Goal: Task Accomplishment & Management: Use online tool/utility

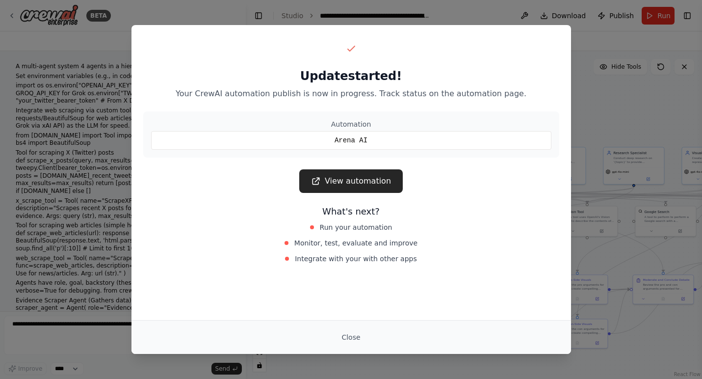
scroll to position [4599, 0]
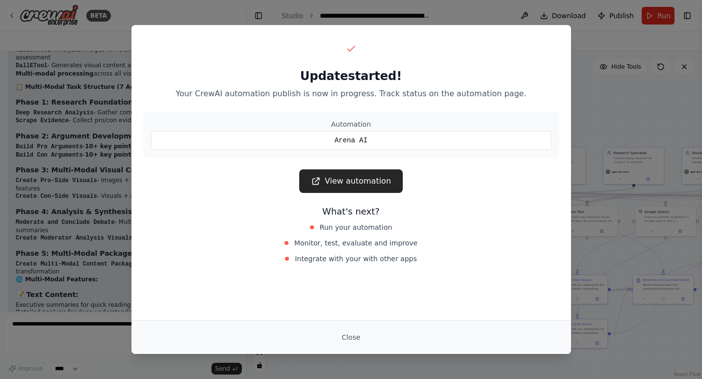
click at [363, 179] on link "View automation" at bounding box center [351, 181] width 104 height 24
click at [353, 337] on button "Close" at bounding box center [351, 337] width 34 height 18
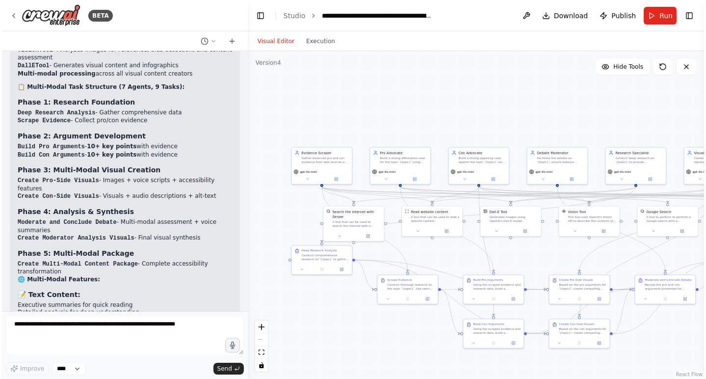
scroll to position [4584, 0]
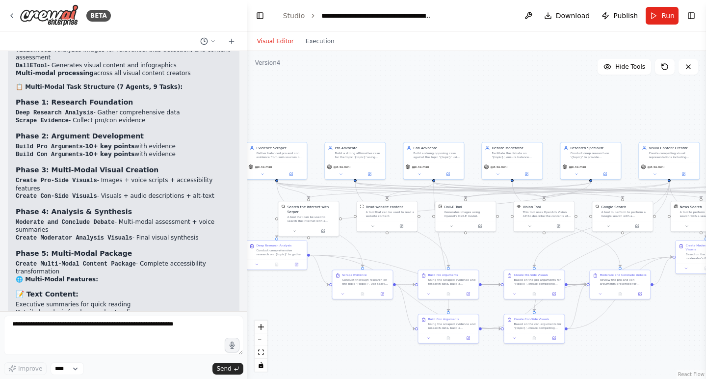
drag, startPoint x: 364, startPoint y: 117, endPoint x: 319, endPoint y: 112, distance: 44.9
click at [319, 112] on div ".deletable-edge-delete-btn { width: 20px; height: 20px; border: 0px solid #ffff…" at bounding box center [476, 215] width 459 height 328
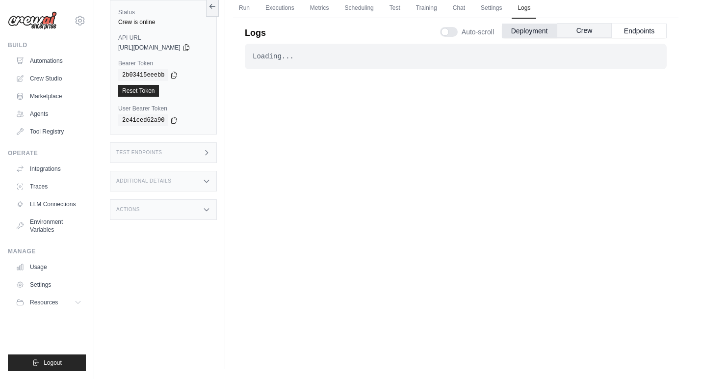
click at [584, 28] on button "Crew" at bounding box center [584, 30] width 55 height 15
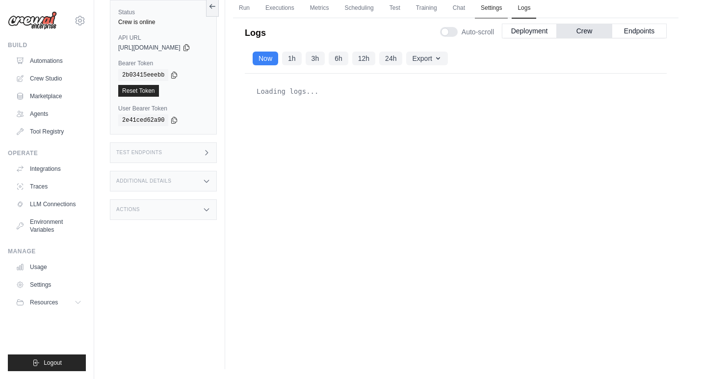
click at [496, 10] on link "Settings" at bounding box center [491, 8] width 33 height 21
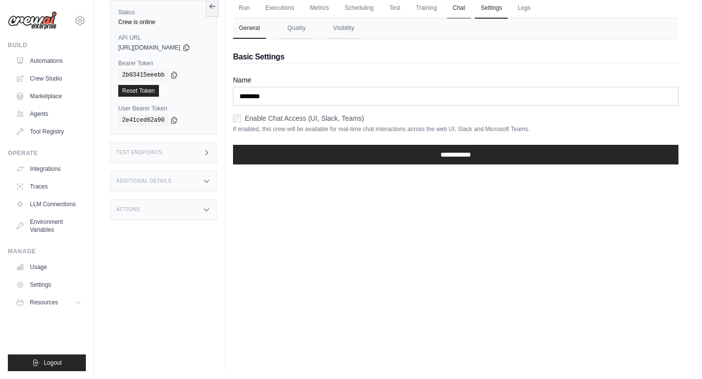
click at [468, 8] on link "Chat" at bounding box center [459, 8] width 24 height 21
click at [530, 11] on link "Logs" at bounding box center [524, 8] width 25 height 21
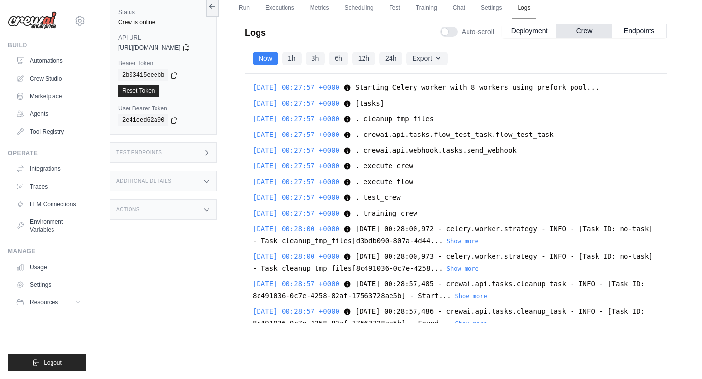
scroll to position [183, 0]
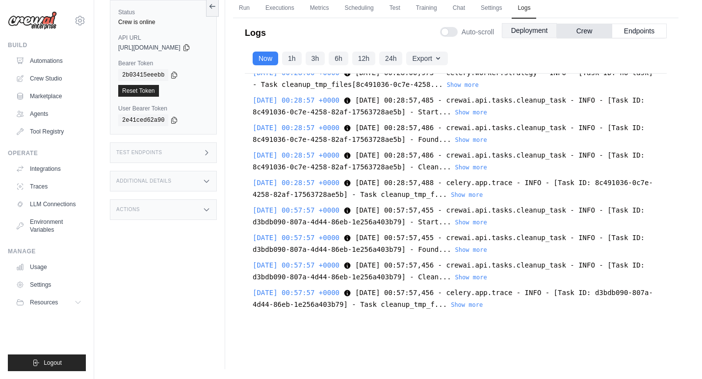
click at [531, 26] on button "Deployment" at bounding box center [529, 30] width 55 height 15
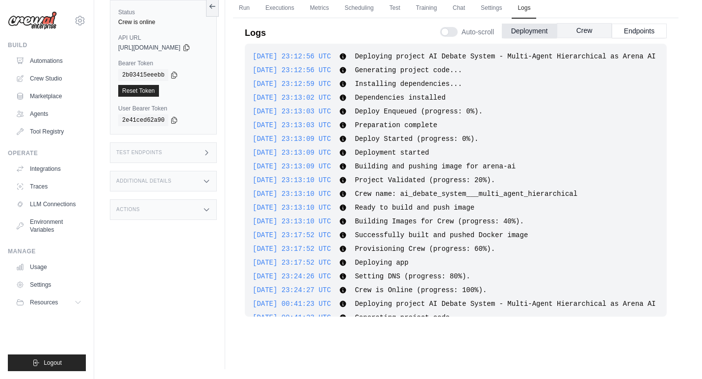
click at [590, 32] on button "Crew" at bounding box center [584, 30] width 55 height 15
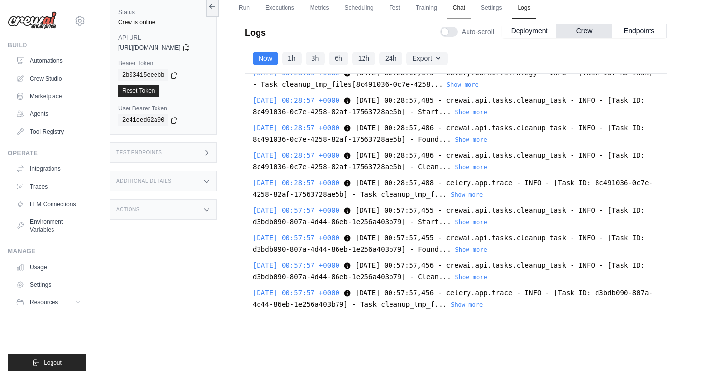
drag, startPoint x: 543, startPoint y: 32, endPoint x: 471, endPoint y: 6, distance: 76.7
click at [543, 32] on button "Deployment" at bounding box center [529, 31] width 55 height 15
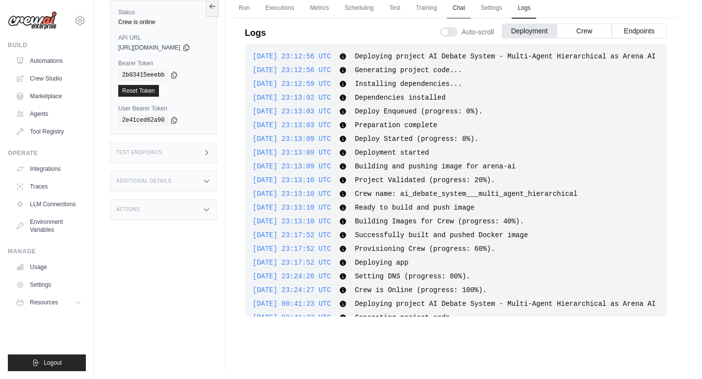
click at [471, 6] on link "Chat" at bounding box center [459, 8] width 24 height 21
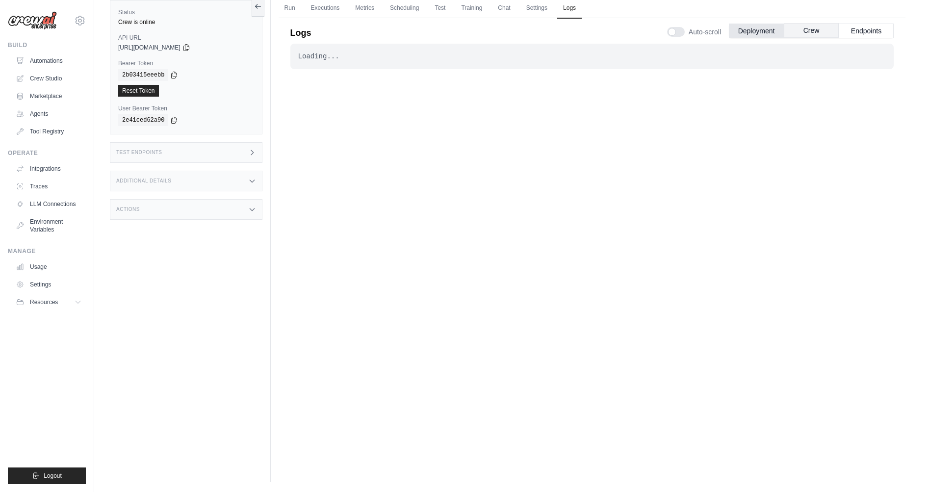
click at [817, 31] on button "Crew" at bounding box center [811, 30] width 55 height 15
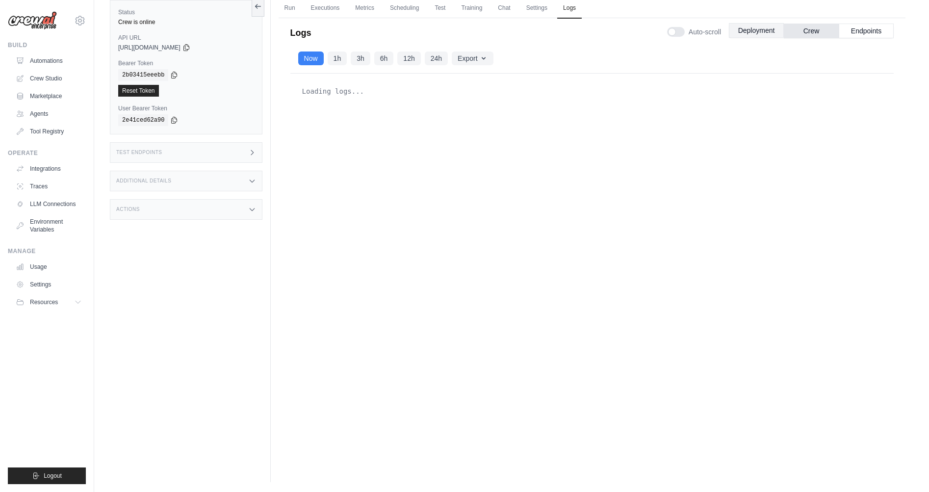
click at [751, 32] on button "Deployment" at bounding box center [756, 30] width 55 height 15
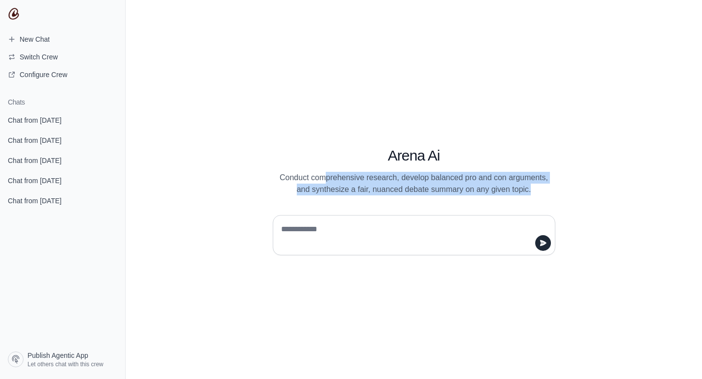
drag, startPoint x: 323, startPoint y: 177, endPoint x: 529, endPoint y: 195, distance: 206.9
click at [529, 196] on div "Arena Ai Conduct comprehensive research, develop balanced pro and con arguments…" at bounding box center [414, 189] width 377 height 131
click at [529, 195] on div "Arena Ai Conduct comprehensive research, develop balanced pro and con arguments…" at bounding box center [414, 189] width 377 height 131
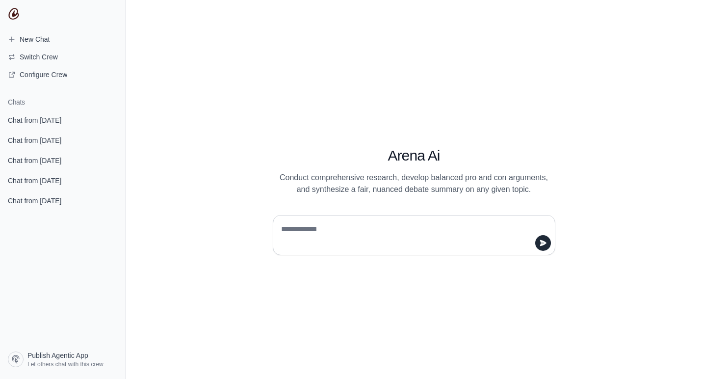
click at [359, 222] on textarea at bounding box center [411, 234] width 264 height 27
click at [36, 58] on span "Switch Crew" at bounding box center [39, 57] width 38 height 10
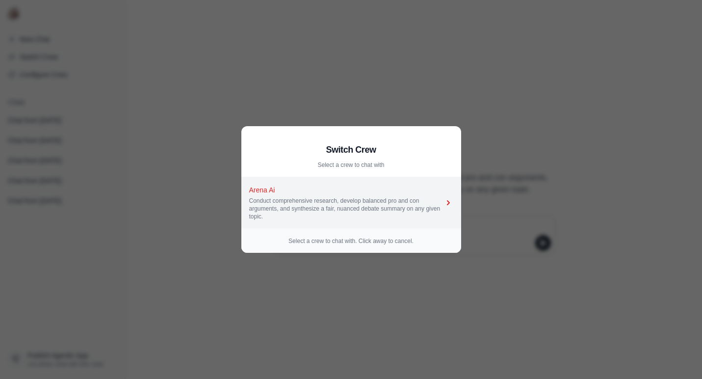
click at [446, 202] on icon at bounding box center [448, 203] width 10 height 10
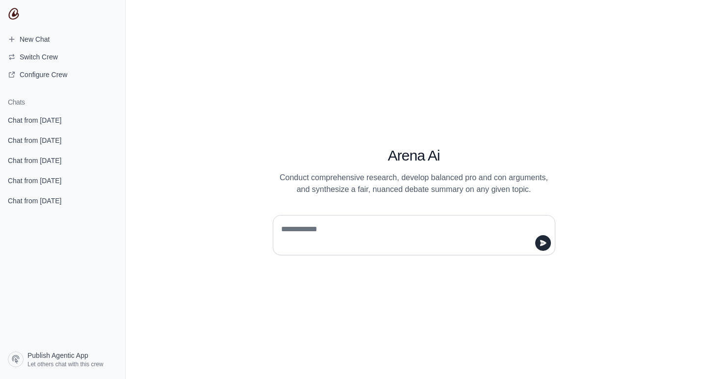
click at [374, 226] on textarea at bounding box center [411, 234] width 264 height 27
type textarea "*"
click at [343, 227] on textarea "**********" at bounding box center [413, 234] width 264 height 27
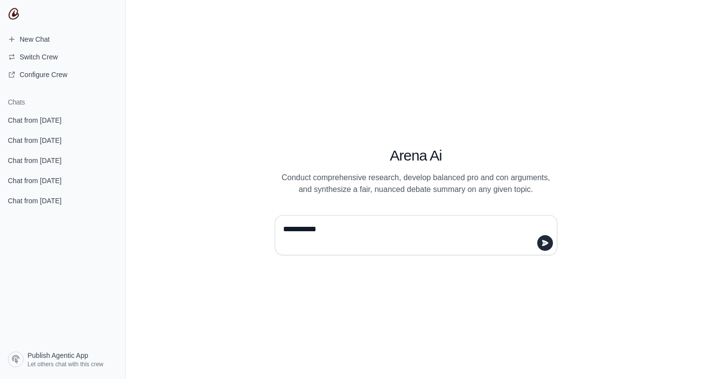
paste textarea "**********"
type textarea "**********"
click at [542, 241] on icon "submit" at bounding box center [545, 243] width 8 height 8
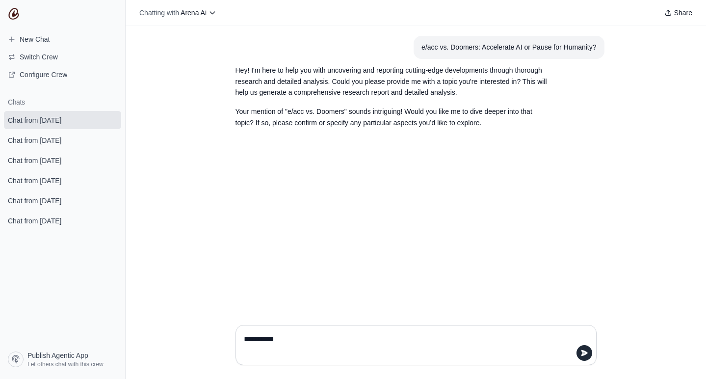
type textarea "**********"
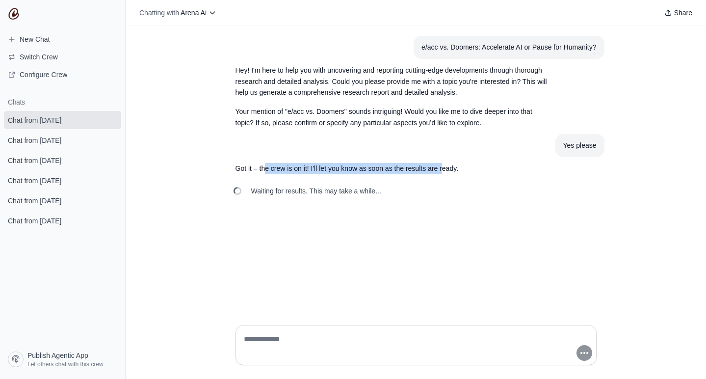
drag, startPoint x: 267, startPoint y: 164, endPoint x: 443, endPoint y: 165, distance: 175.6
click at [443, 165] on p "Got it – the crew is on it! I'll let you know as soon as the results are ready." at bounding box center [392, 168] width 314 height 11
click at [288, 331] on div at bounding box center [415, 345] width 361 height 40
click at [282, 340] on textarea at bounding box center [413, 344] width 342 height 27
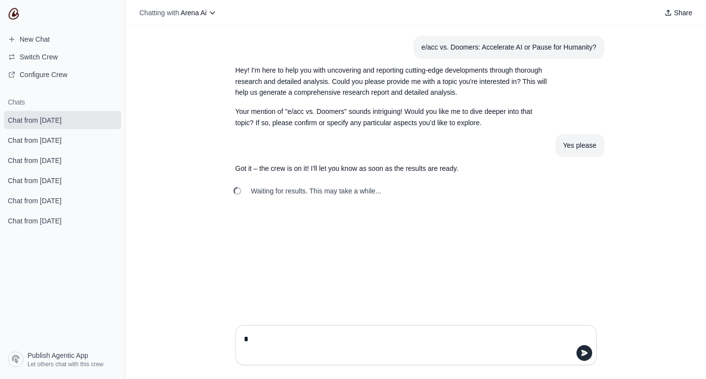
type textarea "**"
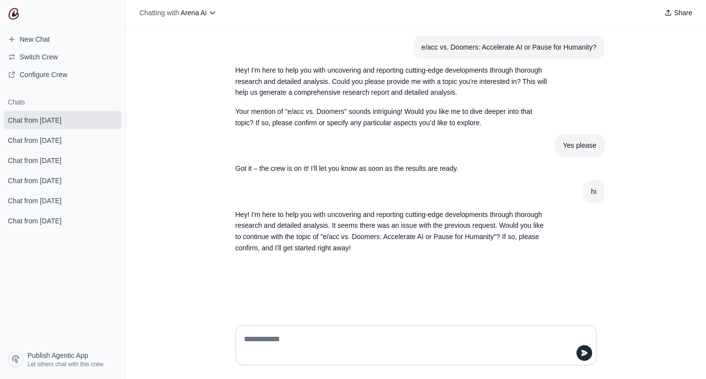
click at [365, 351] on textarea at bounding box center [413, 344] width 342 height 27
type textarea "***"
